Goal: Task Accomplishment & Management: Use online tool/utility

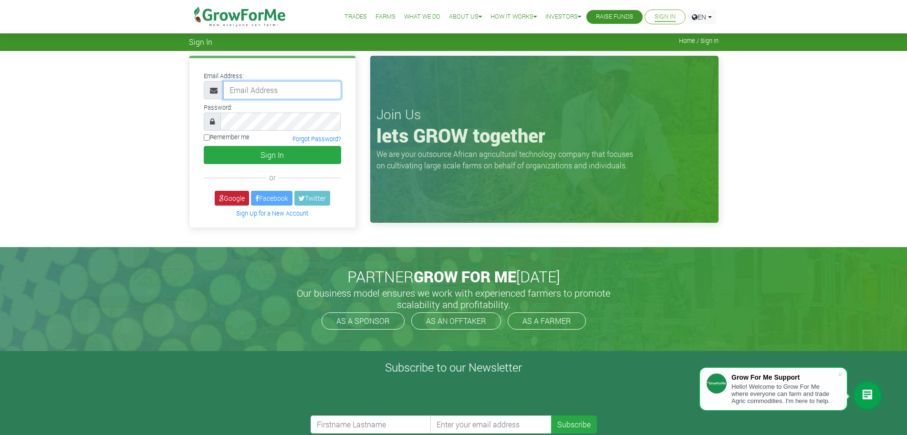
type input "mawuli@growforme.com"
click at [226, 197] on link "Google" at bounding box center [232, 198] width 34 height 15
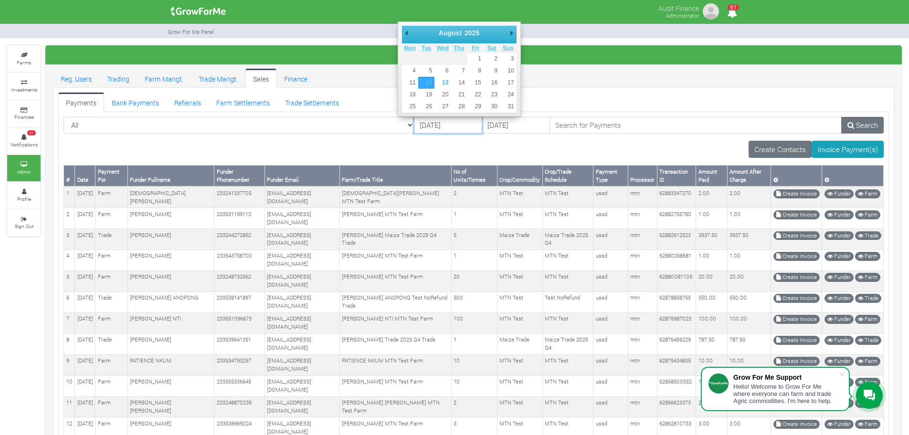
click at [414, 120] on input "12/08/2025" at bounding box center [448, 125] width 68 height 17
type input "11/08/2025"
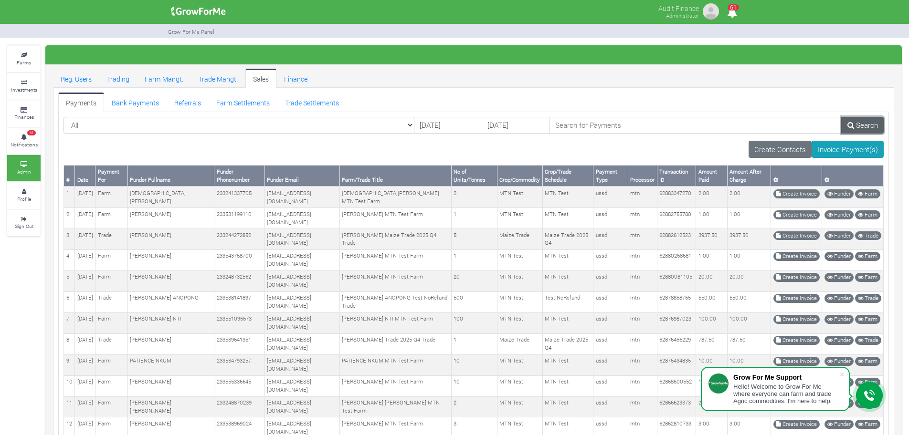
click at [856, 122] on link "Search" at bounding box center [862, 125] width 42 height 17
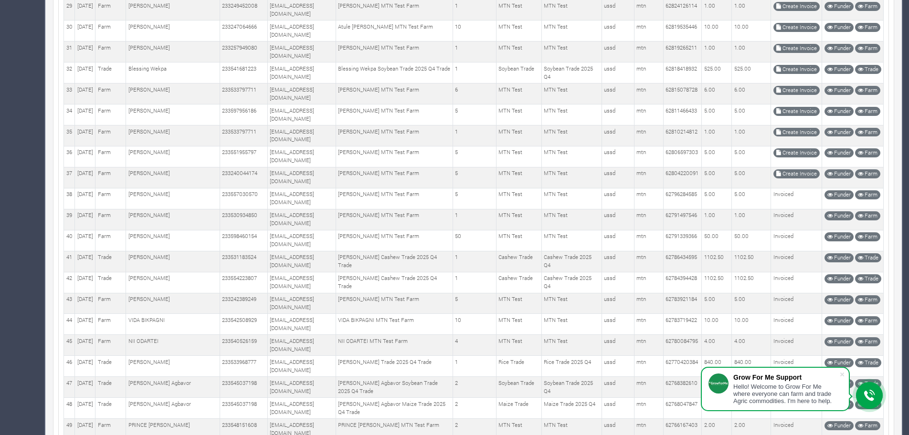
scroll to position [772, 0]
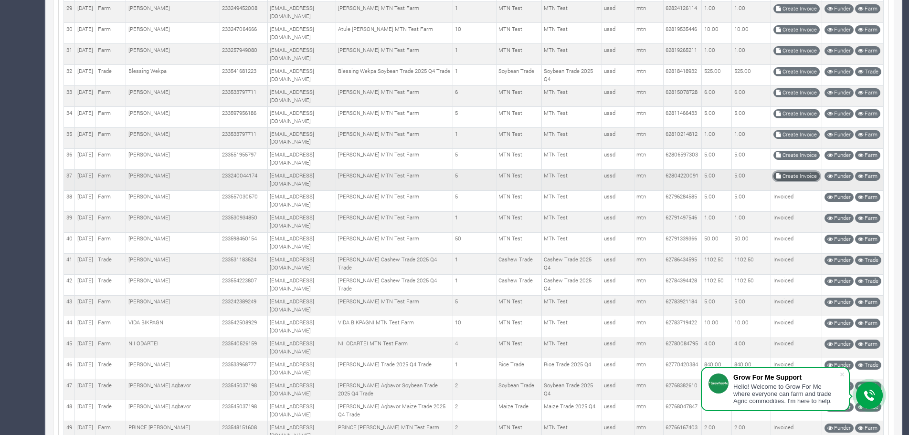
click at [789, 176] on link "Create Invoice" at bounding box center [796, 176] width 46 height 9
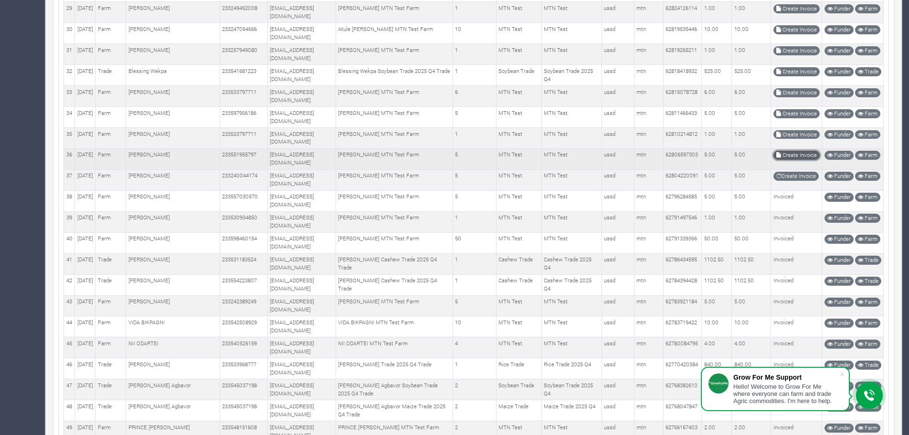
click at [799, 153] on link "Create Invoice" at bounding box center [796, 155] width 46 height 9
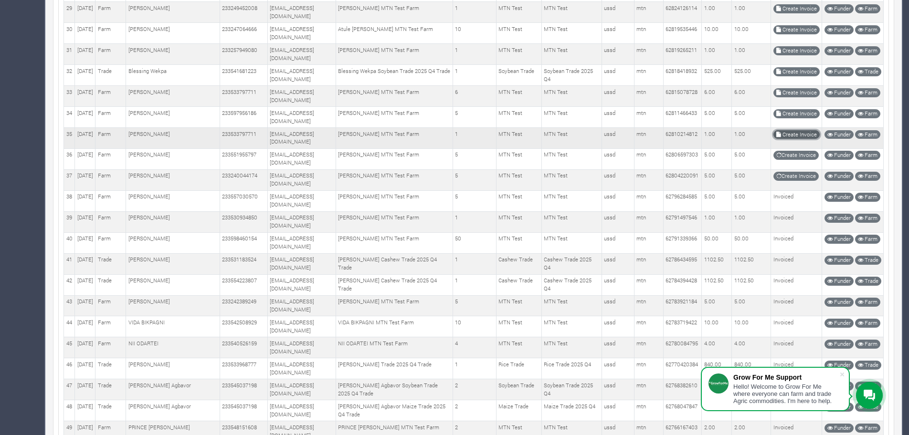
click at [804, 134] on link "Create Invoice" at bounding box center [796, 134] width 46 height 9
click at [798, 180] on link "Create Invoice" at bounding box center [796, 176] width 46 height 9
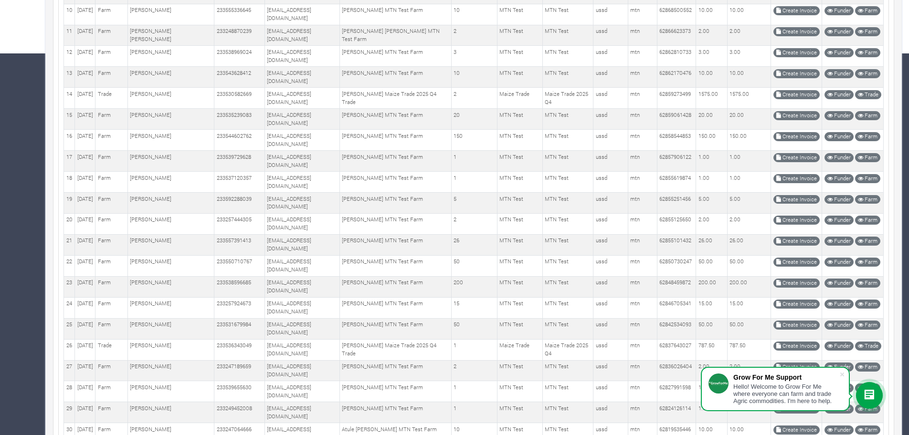
scroll to position [609, 0]
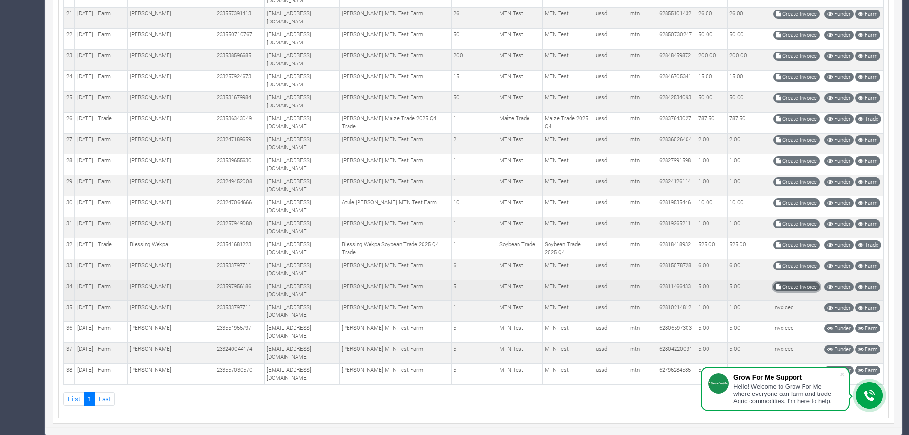
click at [786, 290] on link "Create Invoice" at bounding box center [796, 287] width 46 height 9
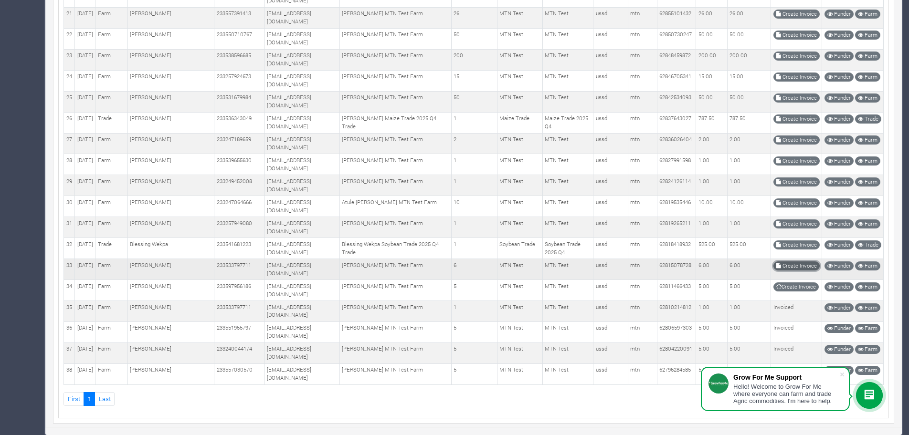
click at [795, 266] on link "Create Invoice" at bounding box center [796, 266] width 46 height 9
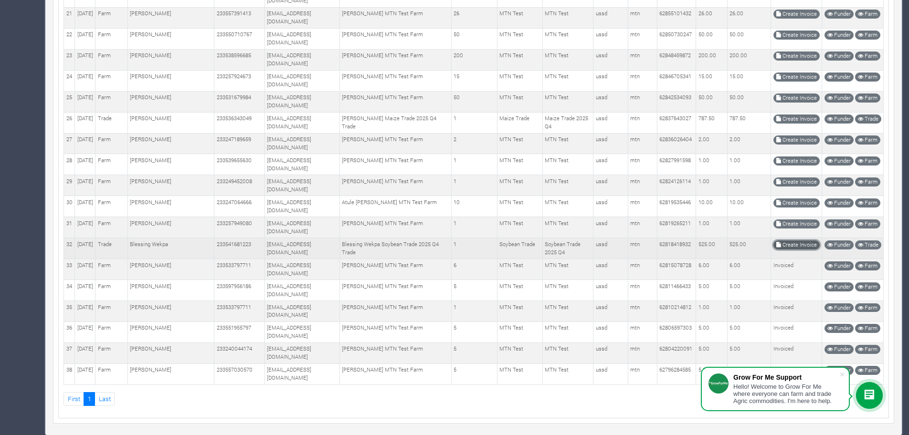
click at [785, 246] on link "Create Invoice" at bounding box center [796, 245] width 46 height 9
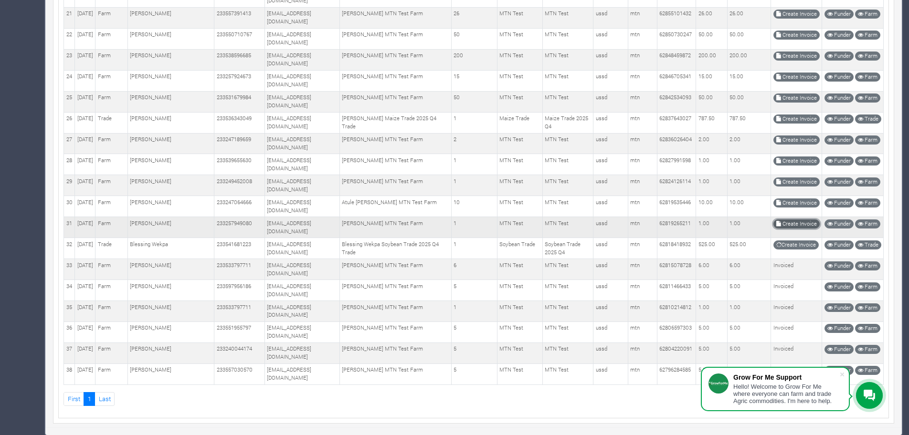
click at [796, 224] on link "Create Invoice" at bounding box center [796, 224] width 46 height 9
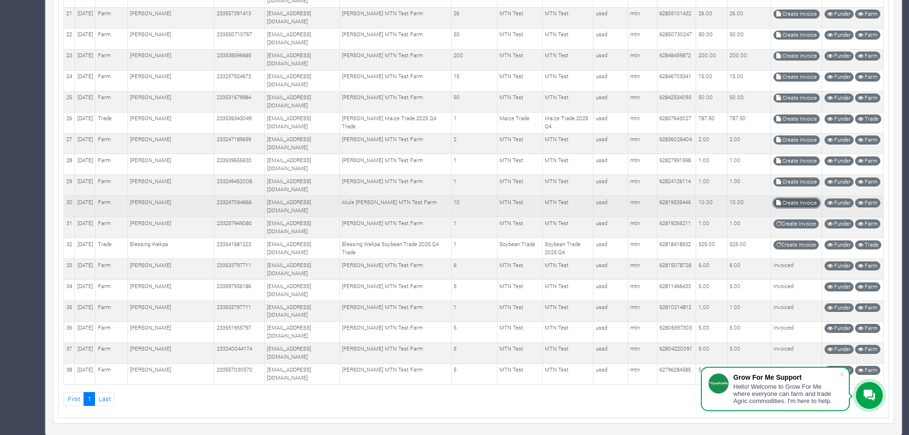
click at [799, 203] on link "Create Invoice" at bounding box center [796, 203] width 46 height 9
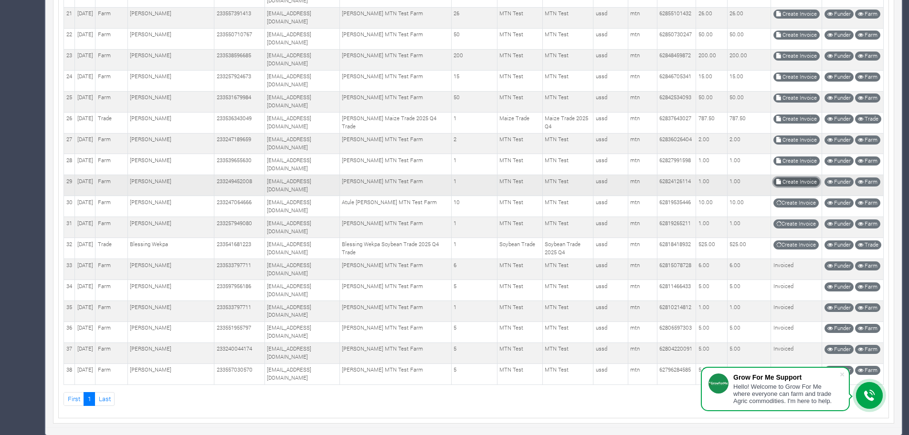
click at [793, 183] on link "Create Invoice" at bounding box center [796, 182] width 46 height 9
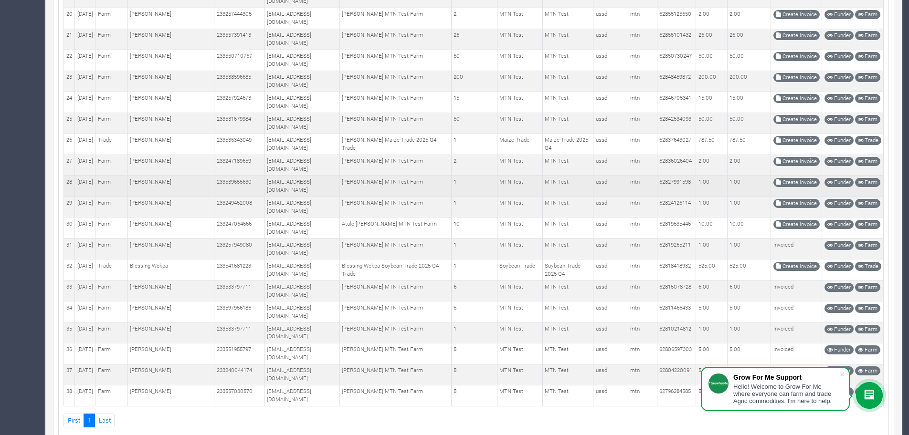
scroll to position [596, 0]
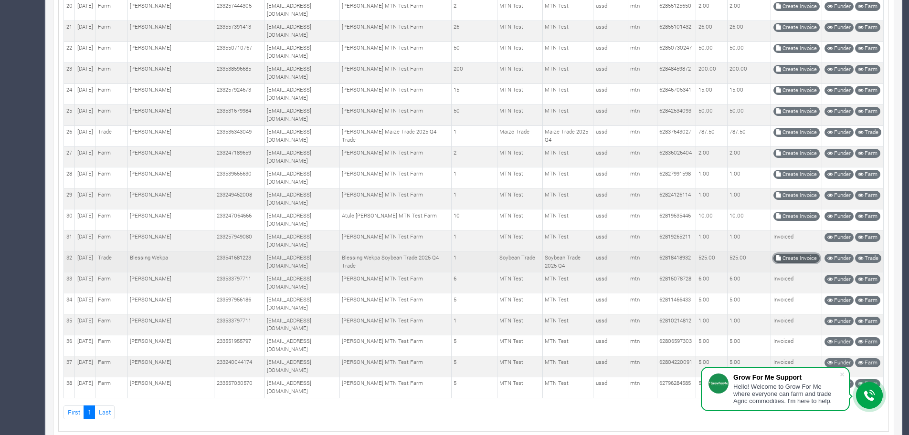
click at [725, 256] on icon at bounding box center [778, 258] width 5 height 5
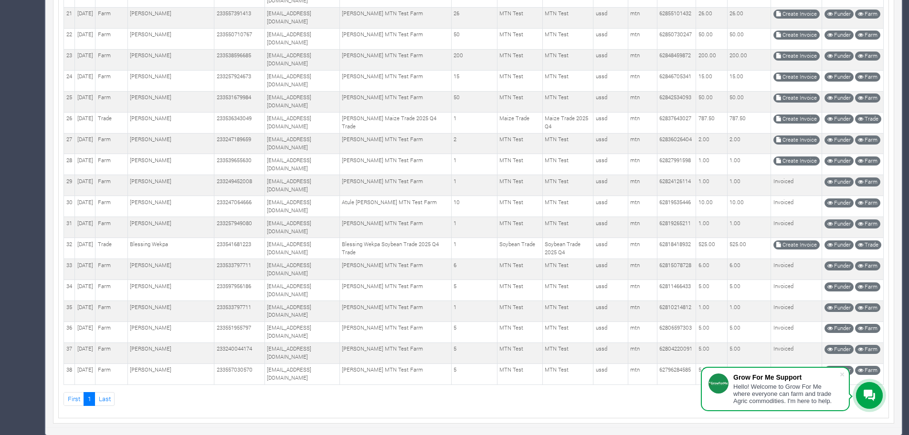
scroll to position [606, 0]
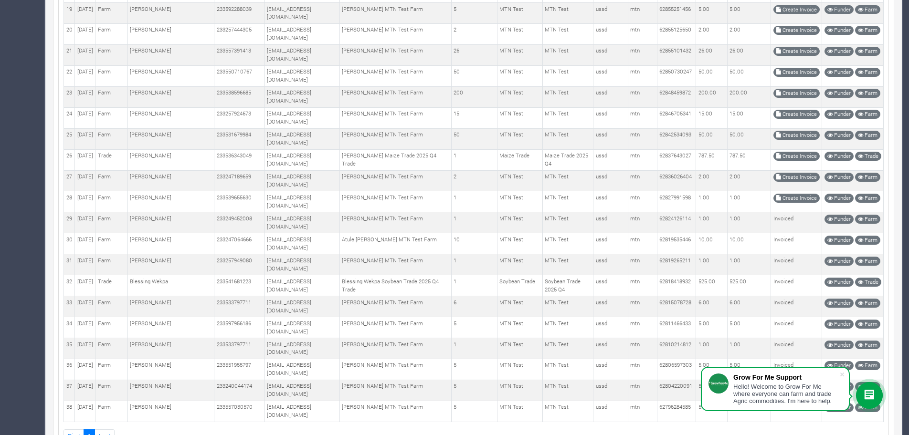
scroll to position [602, 0]
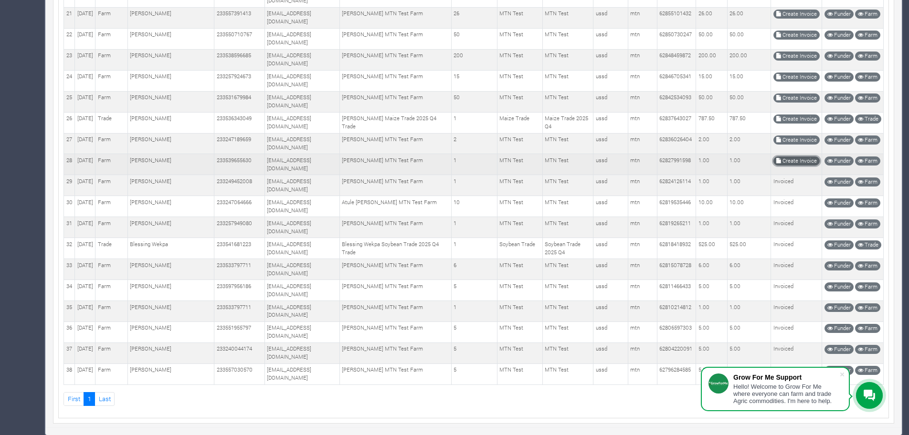
click at [787, 162] on link "Create Invoice" at bounding box center [796, 161] width 46 height 9
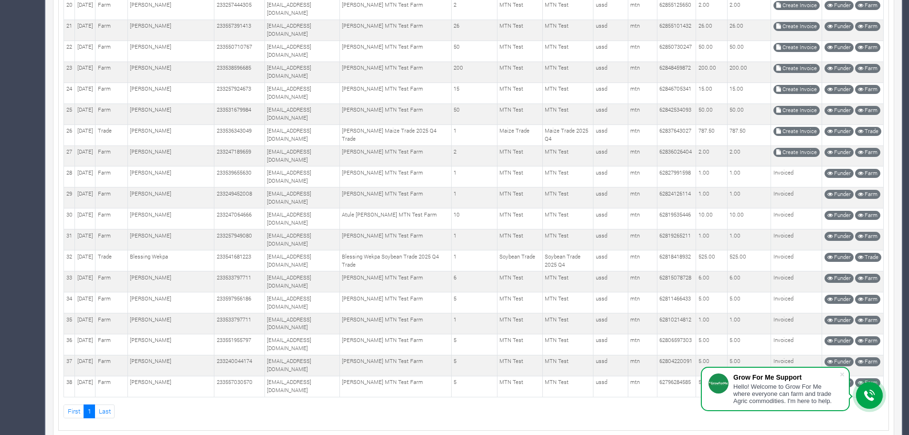
scroll to position [606, 0]
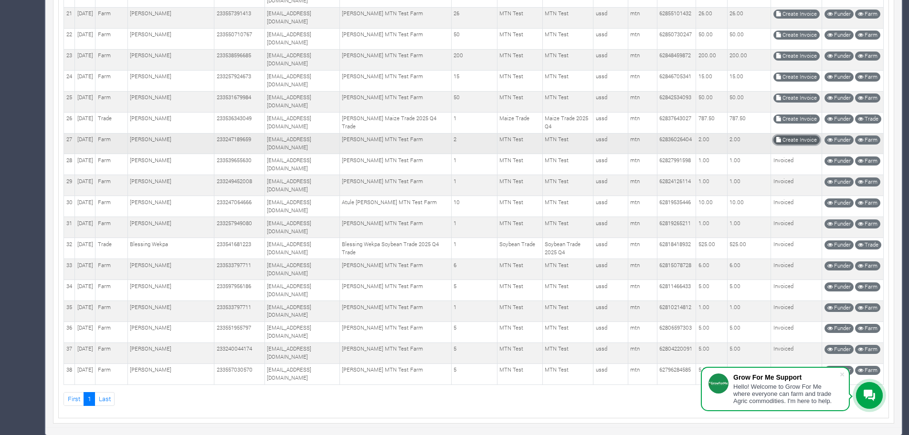
click at [784, 141] on link "Create Invoice" at bounding box center [796, 140] width 46 height 9
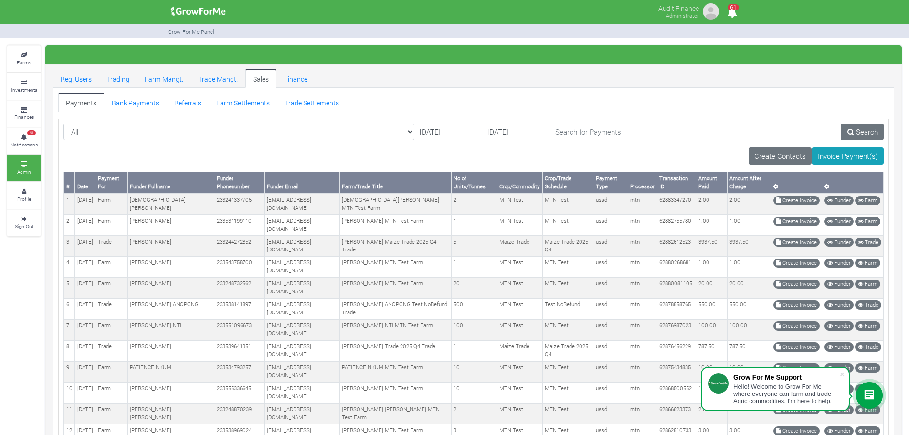
scroll to position [430, 0]
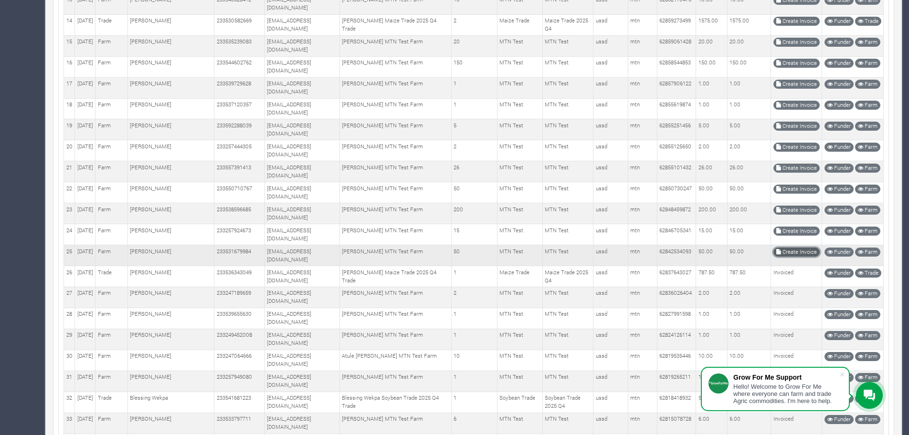
click at [784, 252] on link "Create Invoice" at bounding box center [796, 252] width 46 height 9
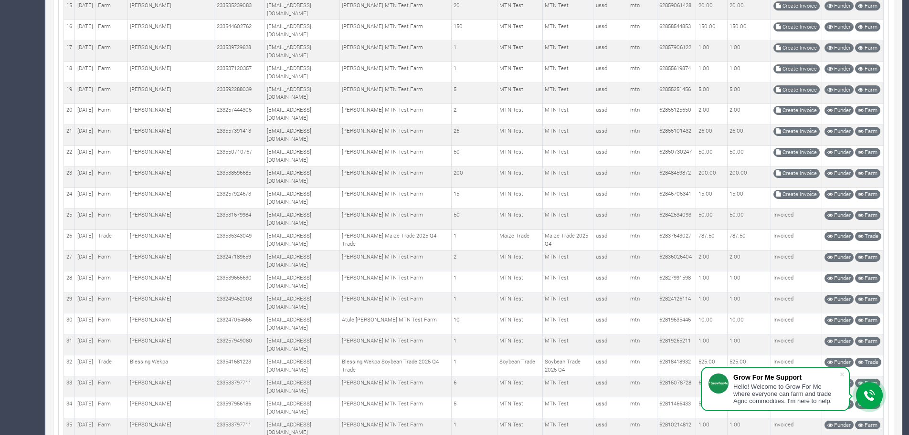
scroll to position [491, 0]
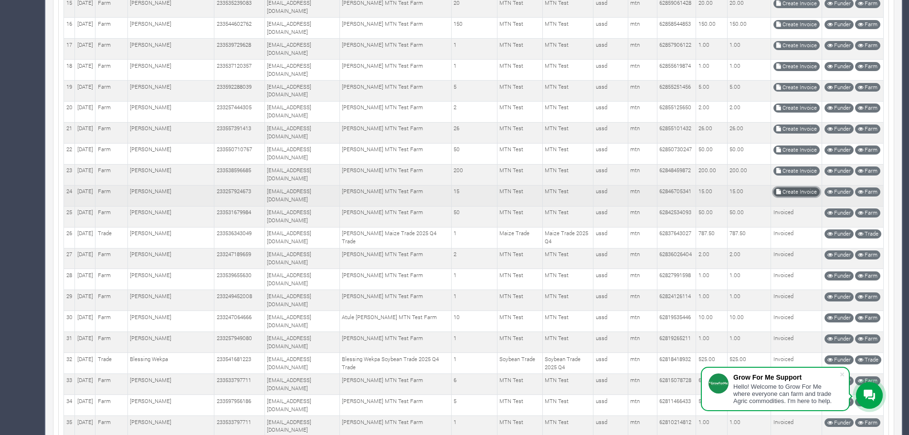
click at [775, 190] on link "Create Invoice" at bounding box center [796, 192] width 46 height 9
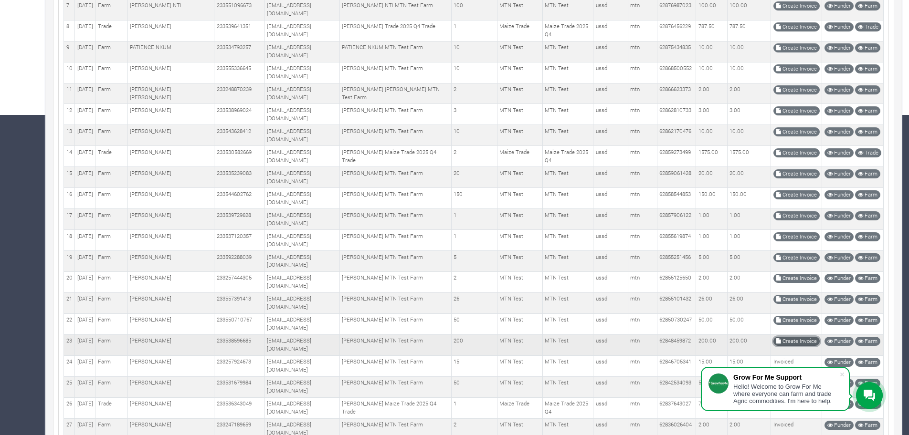
scroll to position [310, 0]
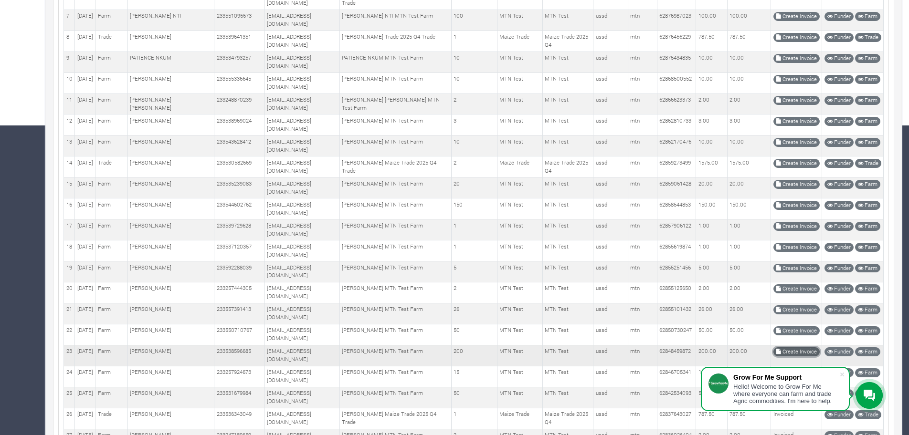
click at [782, 352] on link "Create Invoice" at bounding box center [796, 351] width 46 height 9
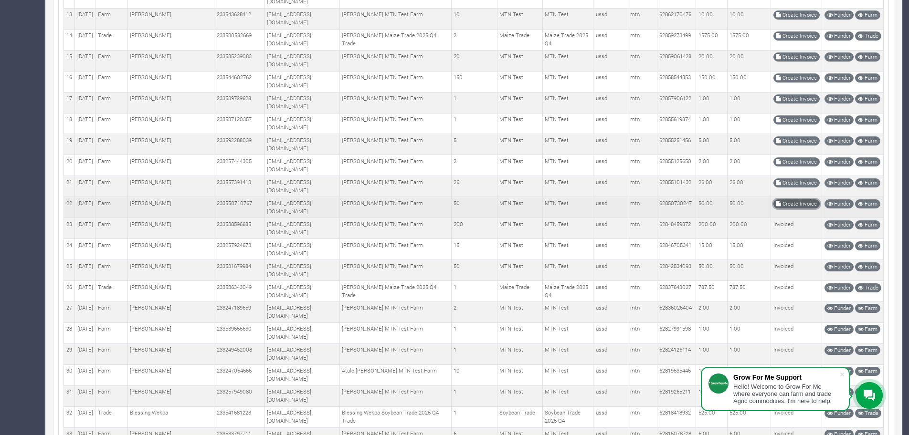
click at [787, 203] on link "Create Invoice" at bounding box center [796, 204] width 46 height 9
